Goal: Book appointment/travel/reservation

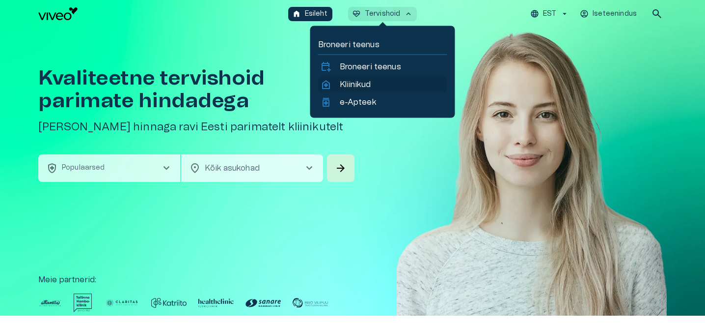
click at [359, 79] on p "Kliinikud" at bounding box center [355, 85] width 31 height 12
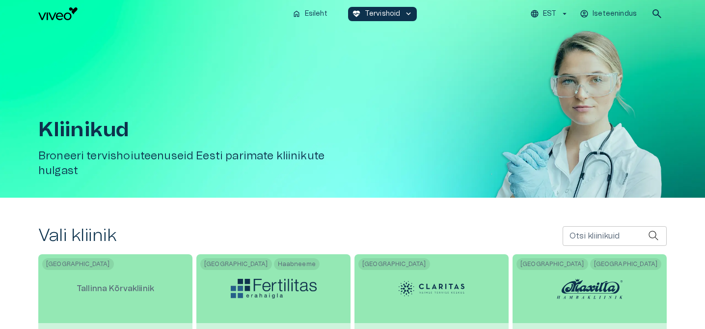
click at [569, 231] on div "Otsi kliinikuid Otsi kliinikuid" at bounding box center [615, 236] width 104 height 20
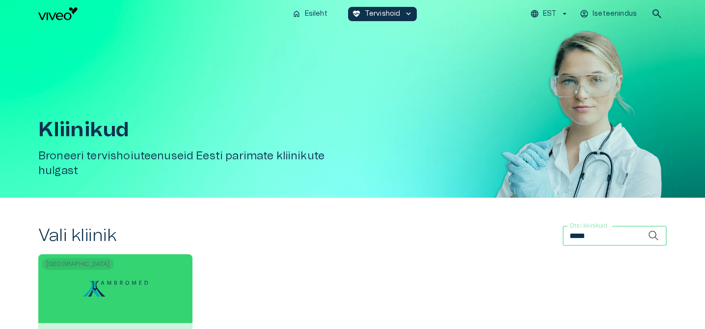
type input "*****"
click at [161, 302] on div "[GEOGRAPHIC_DATA]" at bounding box center [115, 298] width 154 height 89
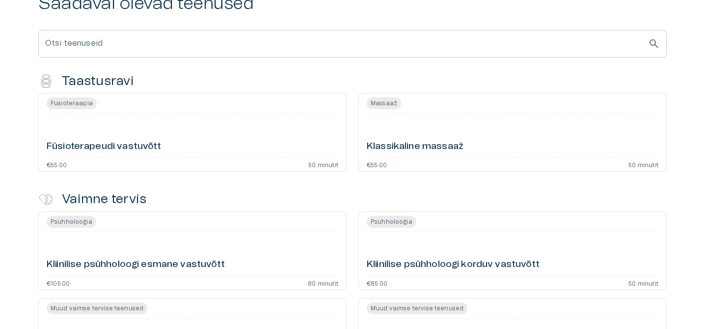
scroll to position [363, 0]
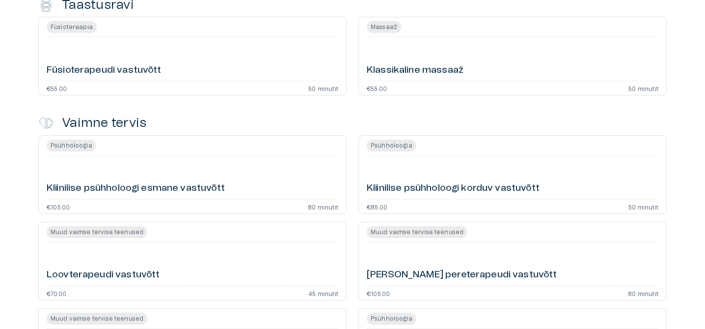
click at [137, 77] on h6 "Füsioterapeudi vastuvõtt" at bounding box center [104, 70] width 115 height 13
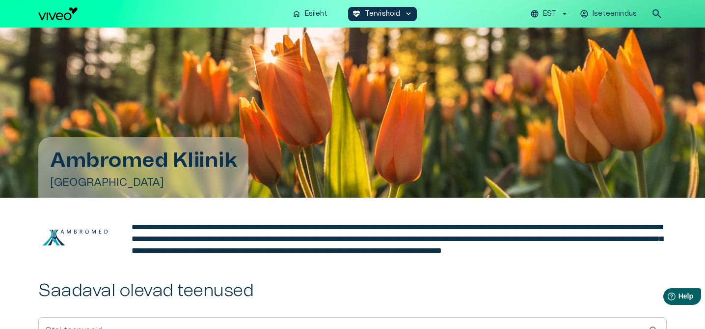
scroll to position [363, 0]
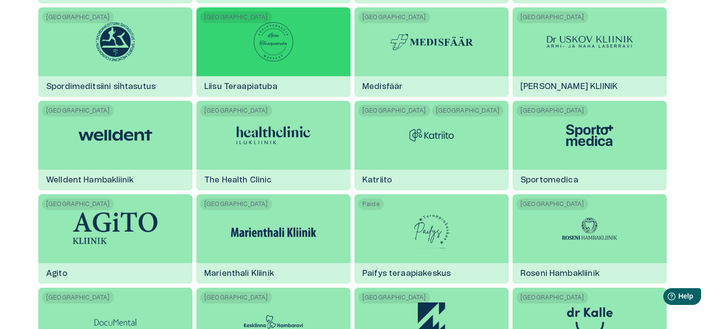
scroll to position [714, 0]
click at [302, 105] on div at bounding box center [274, 134] width 74 height 69
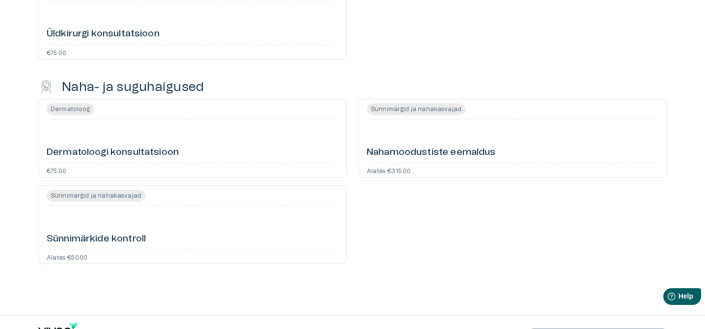
scroll to position [1193, 0]
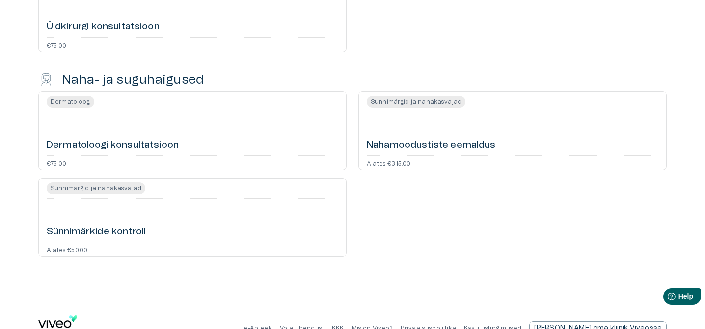
click at [196, 136] on div "Dermatoloogi konsultatsioon" at bounding box center [193, 133] width 292 height 35
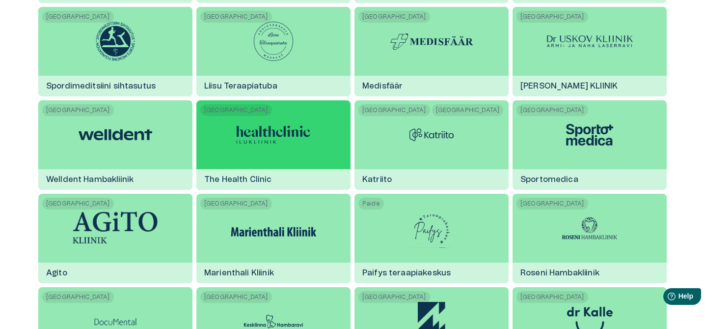
scroll to position [741, 0]
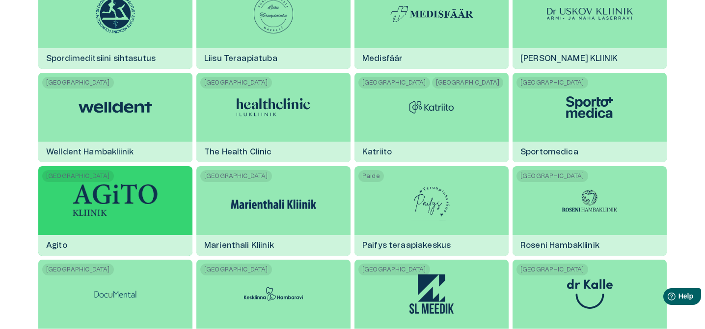
click at [146, 208] on img at bounding box center [116, 201] width 86 height 34
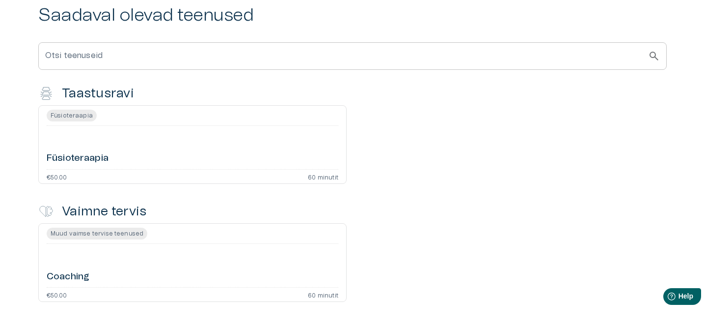
scroll to position [217, 0]
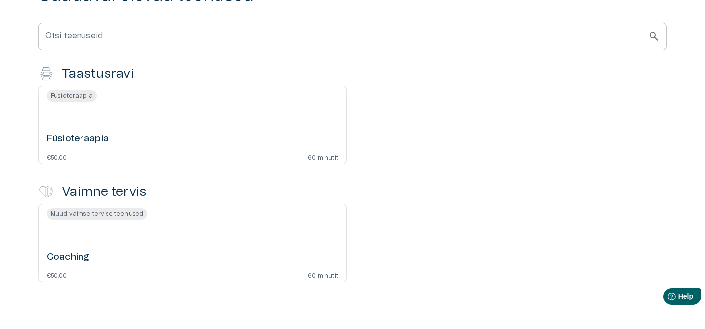
click at [117, 132] on div "Füsioteraapia" at bounding box center [193, 127] width 292 height 35
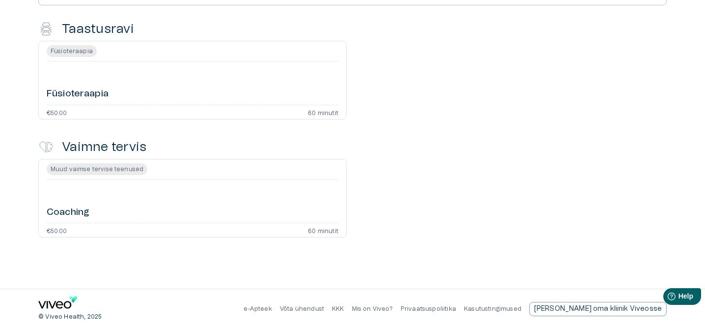
click at [106, 203] on div "Coaching" at bounding box center [193, 200] width 292 height 35
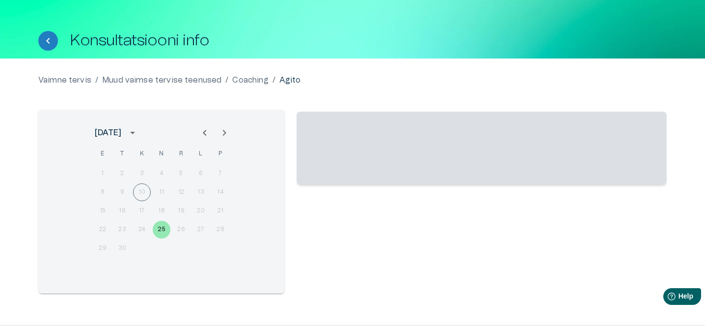
scroll to position [65, 0]
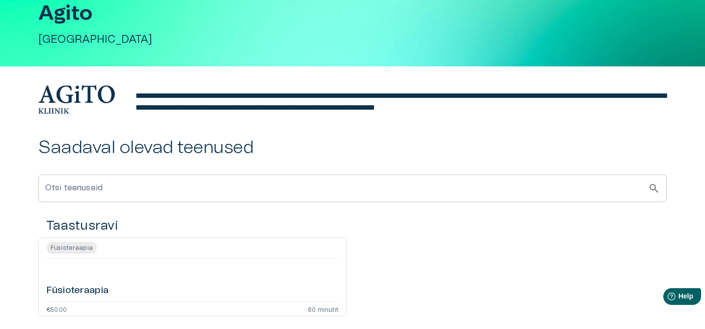
scroll to position [261, 0]
